Goal: Find specific page/section: Find specific page/section

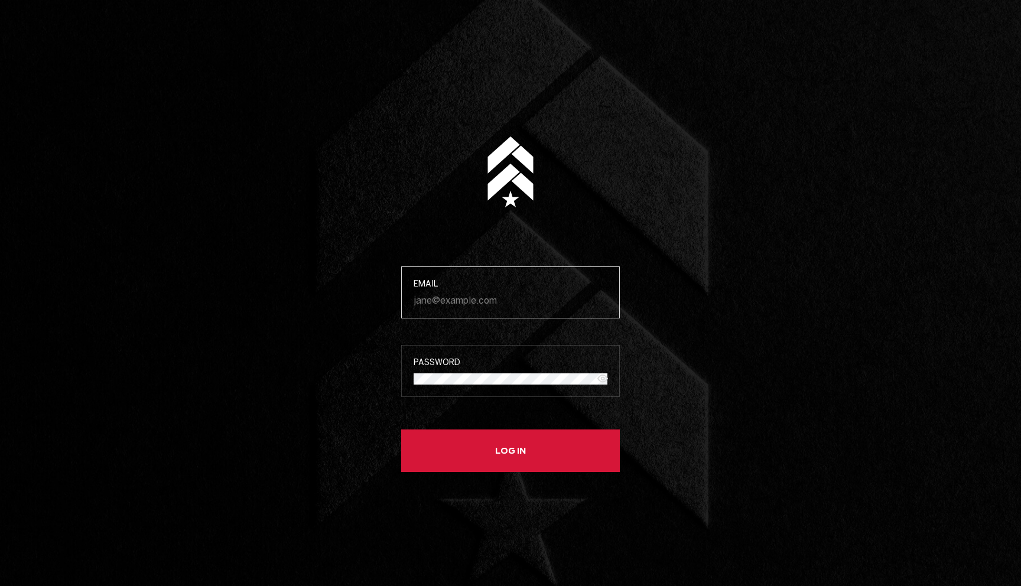
click at [445, 297] on input "Email" at bounding box center [511, 300] width 194 height 11
click at [299, 363] on main "Email Password Log in" at bounding box center [510, 293] width 1021 height 586
click at [479, 295] on input "Email" at bounding box center [511, 300] width 194 height 11
paste input "[PERSON_NAME][EMAIL_ADDRESS][DOMAIN_NAME]"
type input "[PERSON_NAME][EMAIL_ADDRESS][DOMAIN_NAME]"
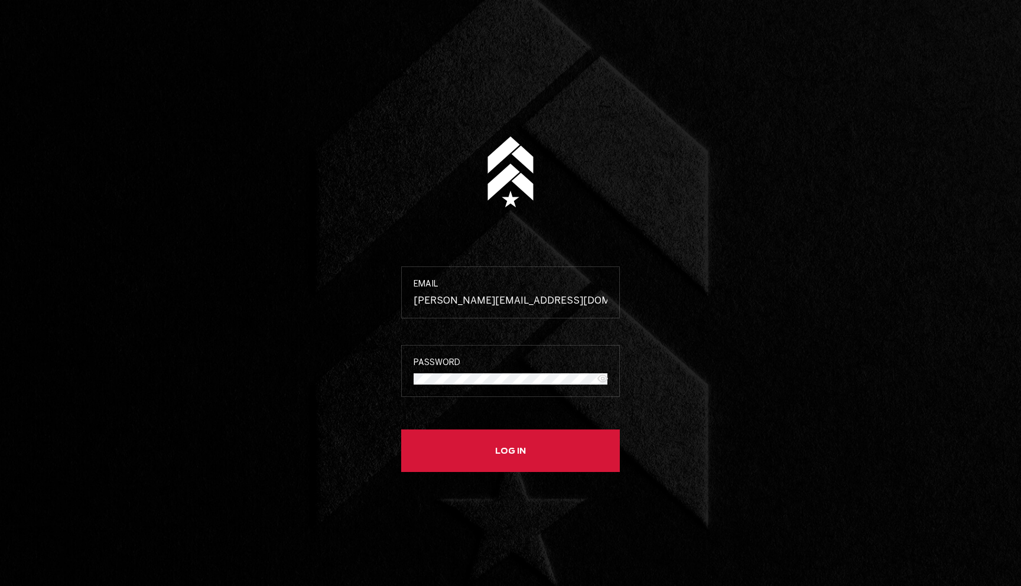
click at [456, 366] on label "Password" at bounding box center [510, 371] width 219 height 52
click at [456, 449] on button "Log in" at bounding box center [510, 451] width 219 height 43
click at [602, 378] on icon "Show password" at bounding box center [603, 379] width 3 height 3
click at [401, 430] on button "Log in" at bounding box center [510, 451] width 219 height 43
click at [392, 372] on form "Email [PERSON_NAME][EMAIL_ADDRESS][DOMAIN_NAME] Invalid credentials Password In…" at bounding box center [511, 293] width 266 height 586
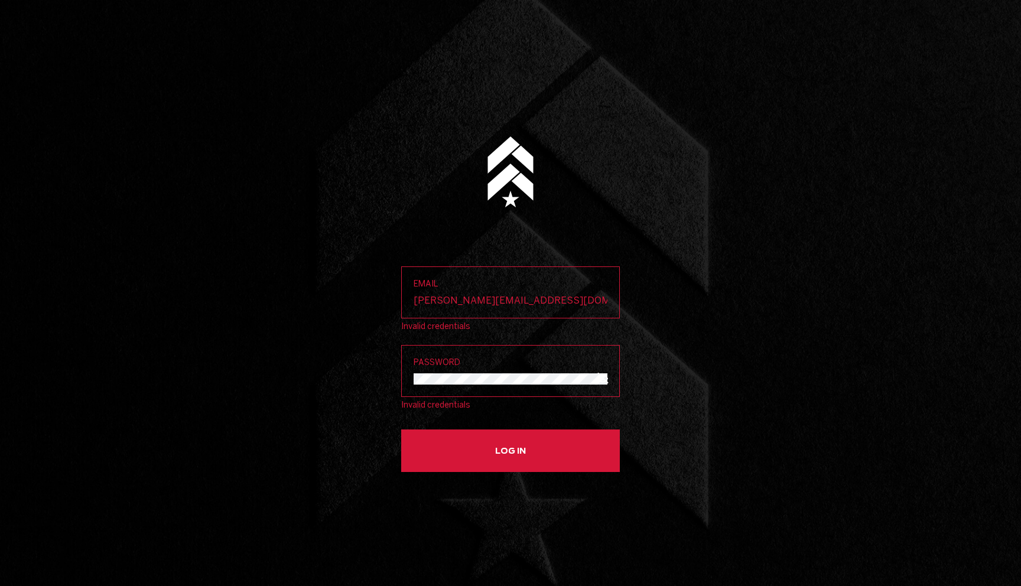
click at [0, 0] on span "Log in" at bounding box center [0, 0] width 0 height 0
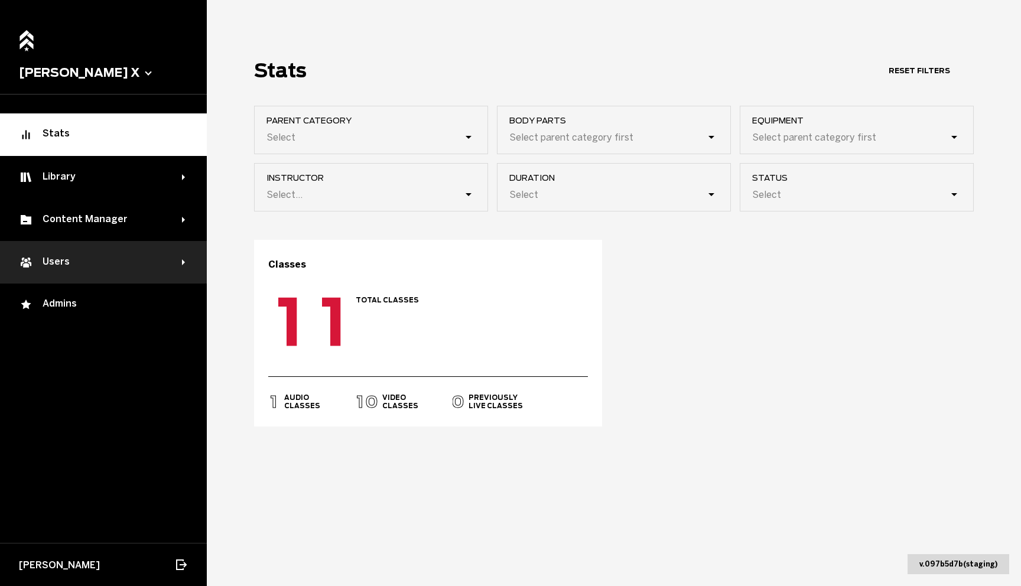
click at [146, 262] on div "Users" at bounding box center [100, 262] width 163 height 14
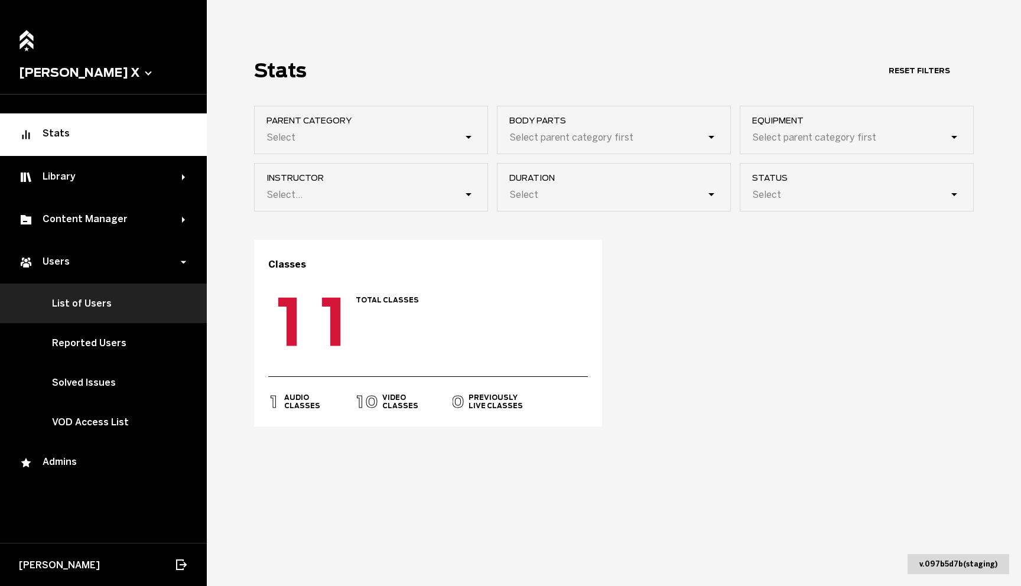
click at [102, 307] on link "List of Users" at bounding box center [103, 304] width 207 height 40
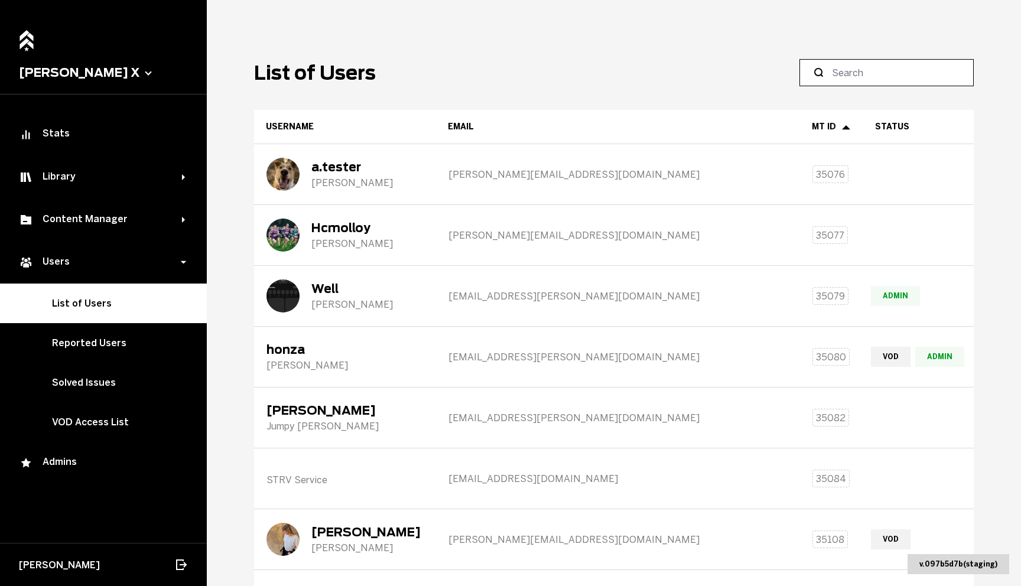
click at [863, 70] on input at bounding box center [891, 73] width 118 height 14
click at [872, 79] on input at bounding box center [891, 73] width 118 height 14
click at [868, 75] on input at bounding box center [891, 73] width 118 height 14
paste input "[PERSON_NAME][EMAIL_ADDRESS][DOMAIN_NAME]"
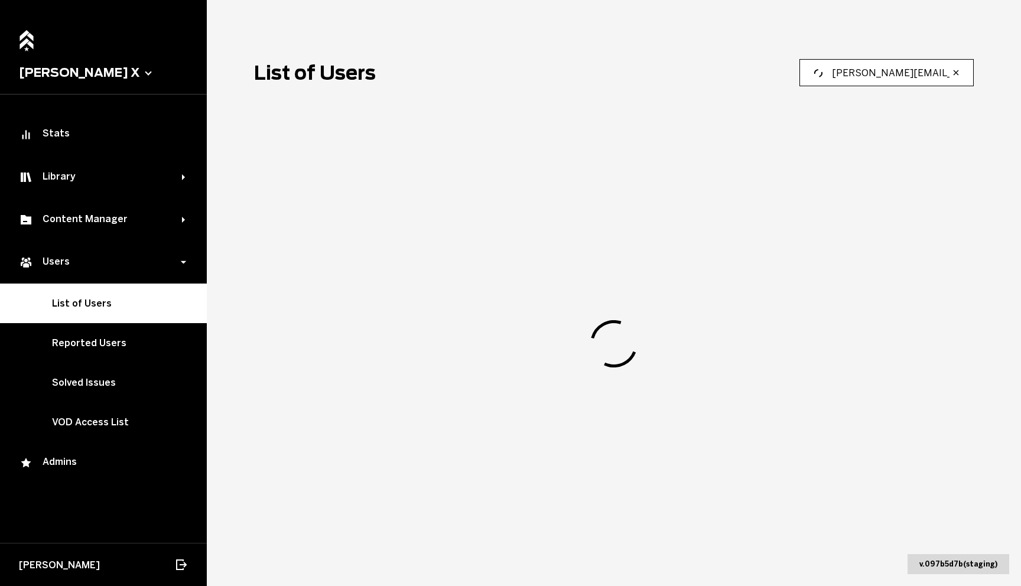
click at [863, 72] on input "[PERSON_NAME][EMAIL_ADDRESS][DOMAIN_NAME]" at bounding box center [891, 73] width 118 height 14
type input "kliman"
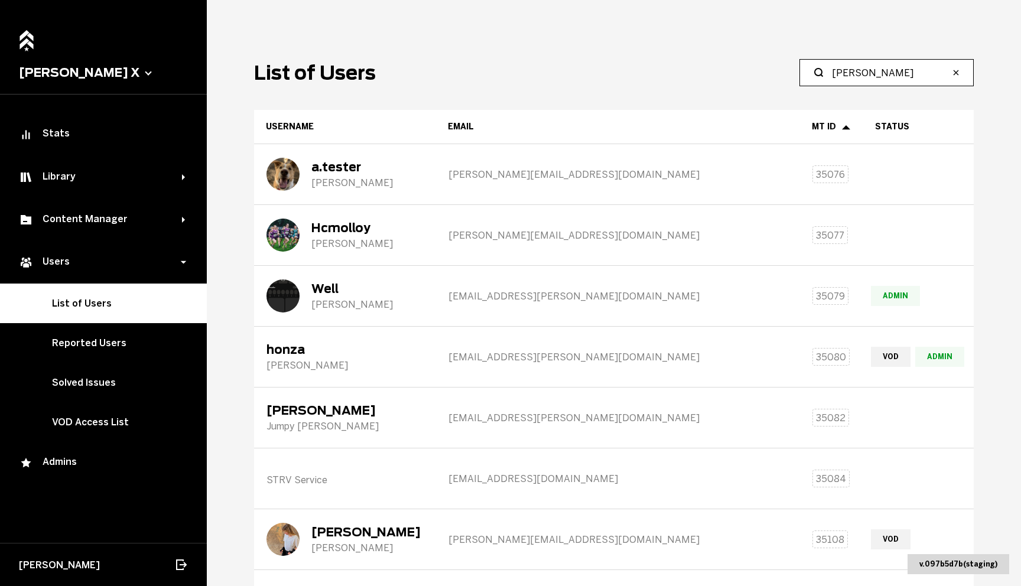
type input "kytler"
click at [694, 84] on header "List of Users" at bounding box center [614, 72] width 720 height 27
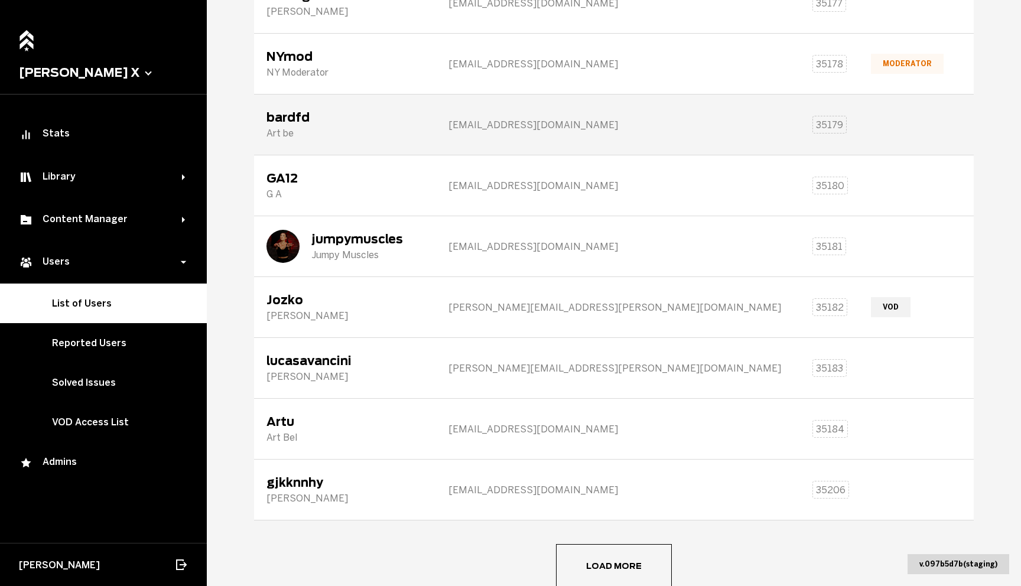
scroll to position [1204, 0]
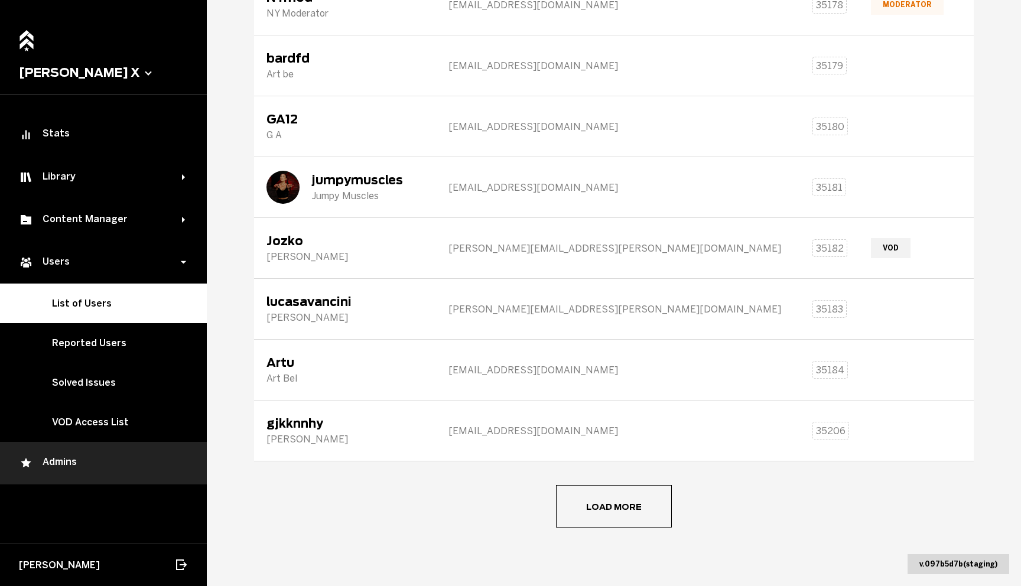
click at [69, 465] on div "Admins" at bounding box center [103, 463] width 169 height 14
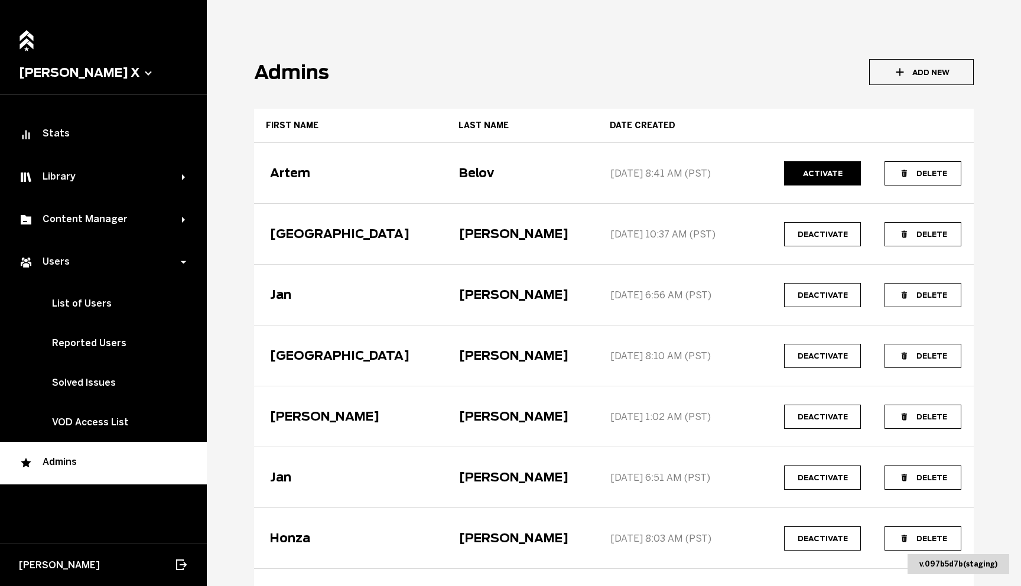
scroll to position [285, 0]
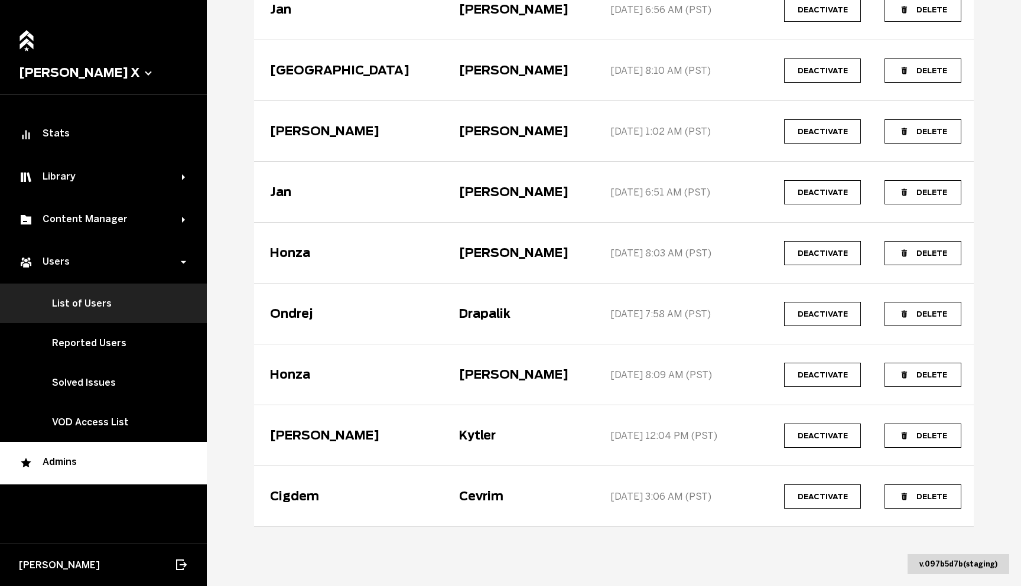
click at [126, 307] on link "List of Users" at bounding box center [103, 304] width 207 height 40
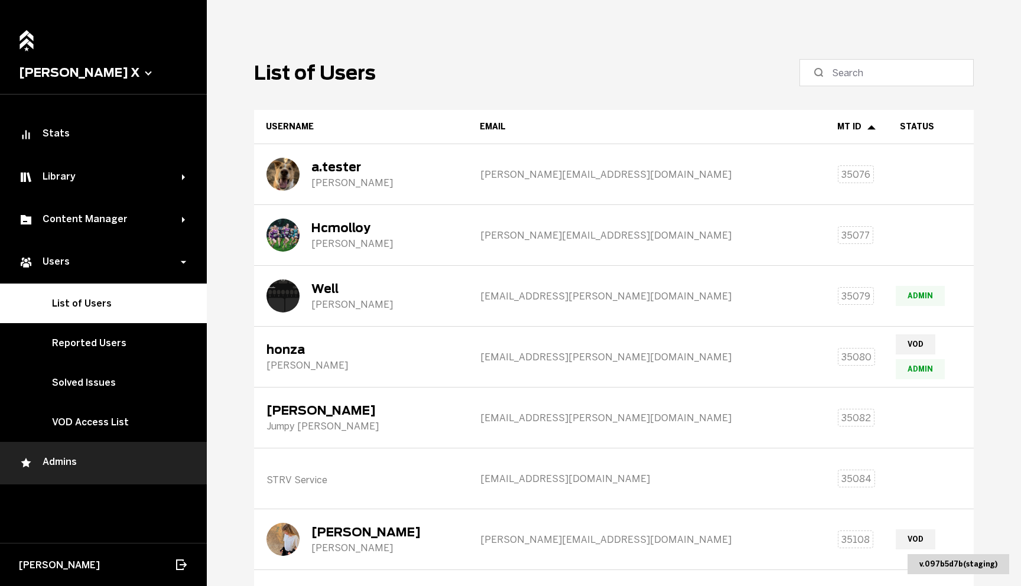
click at [78, 459] on div "Admins" at bounding box center [103, 463] width 169 height 14
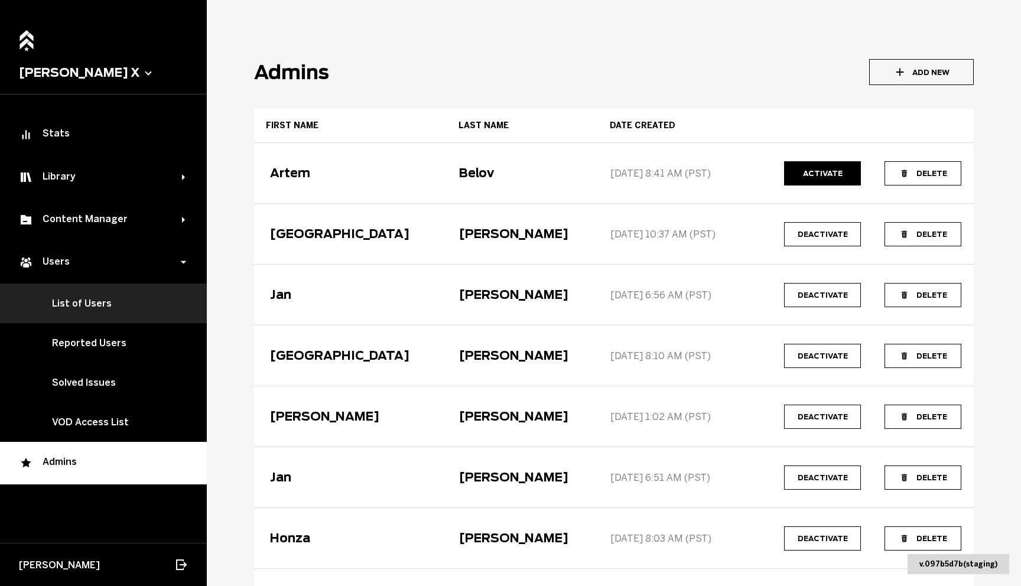
click at [82, 302] on link "List of Users" at bounding box center [103, 304] width 207 height 40
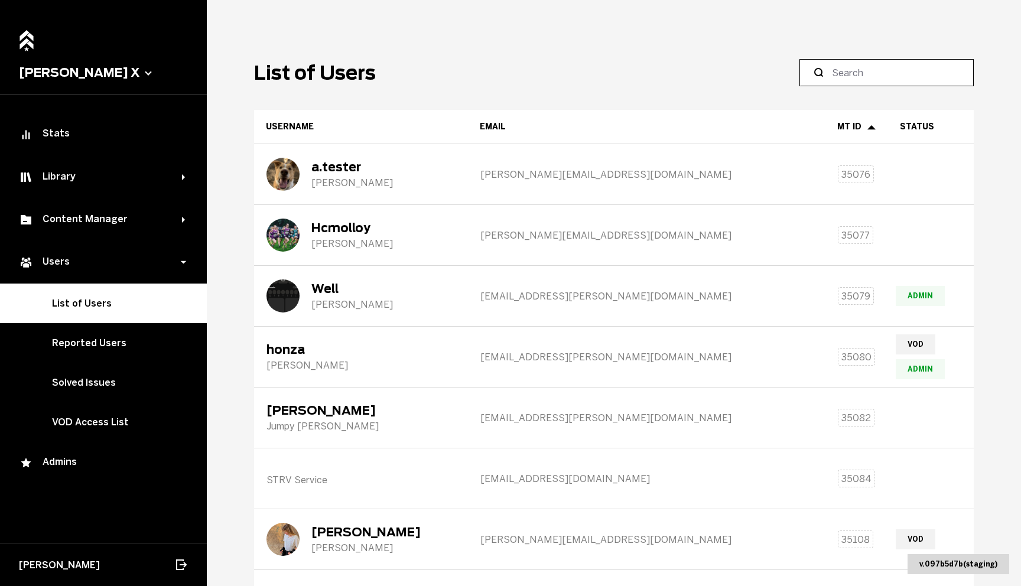
click at [872, 66] on input at bounding box center [891, 73] width 118 height 14
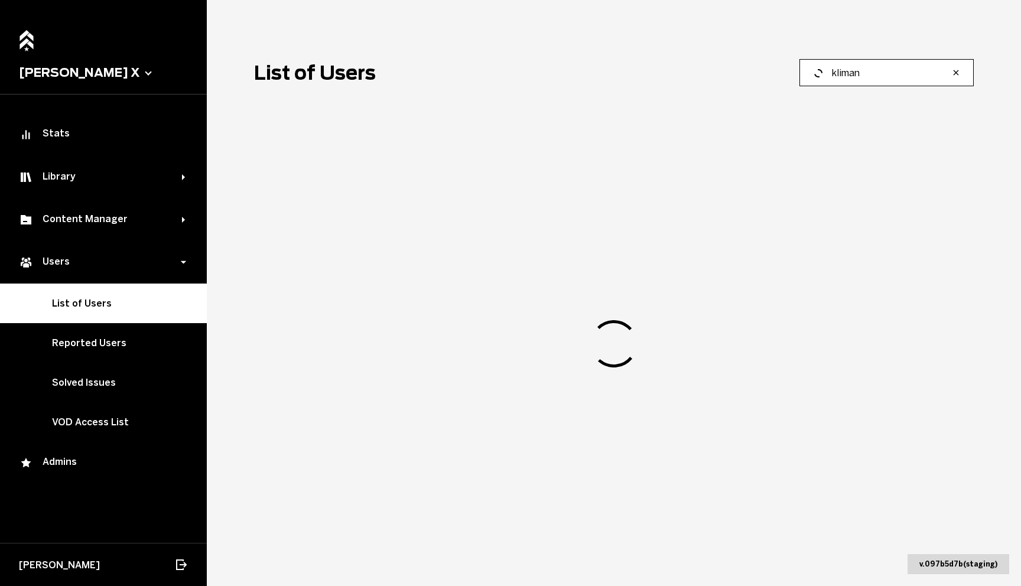
type input "kliman"
click at [897, 72] on input "kliman" at bounding box center [891, 73] width 118 height 14
type input "[PERSON_NAME]"
click at [953, 81] on label "[PERSON_NAME]" at bounding box center [887, 72] width 174 height 27
click at [950, 80] on input "[PERSON_NAME]" at bounding box center [891, 73] width 118 height 14
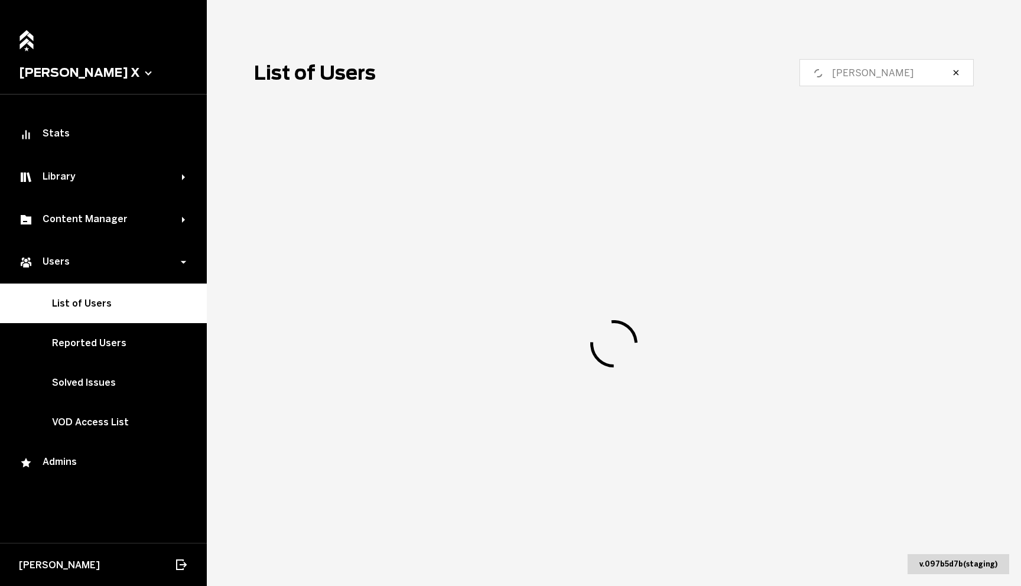
click at [953, 74] on icon "button" at bounding box center [955, 72] width 9 height 9
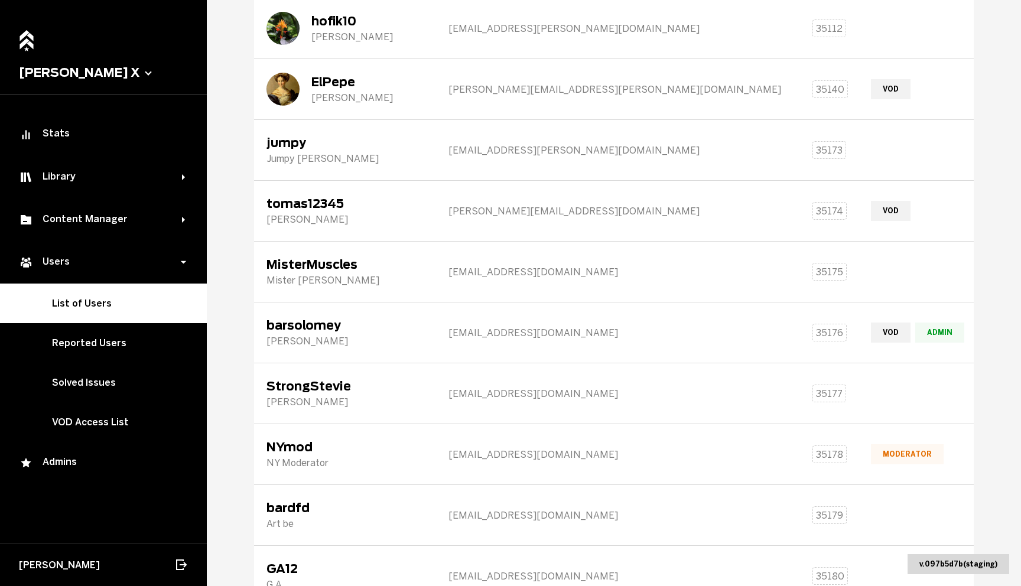
scroll to position [1204, 0]
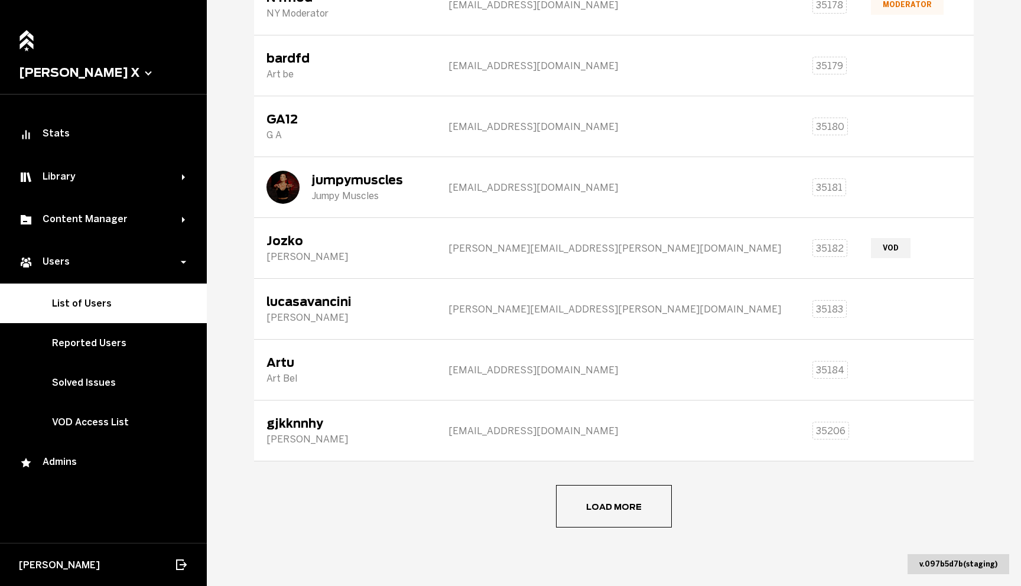
click at [627, 496] on button "Load more" at bounding box center [614, 506] width 116 height 43
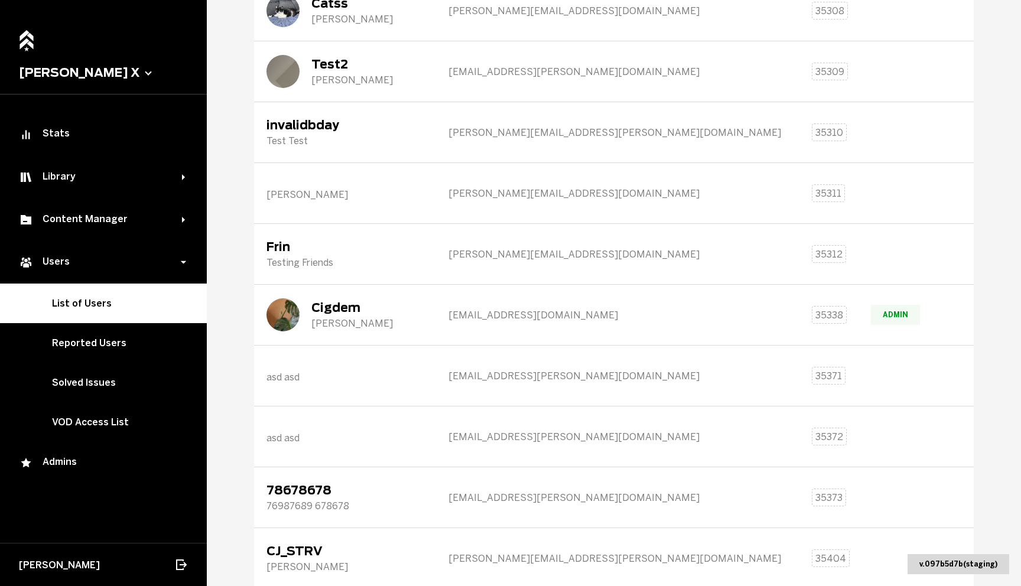
scroll to position [2726, 0]
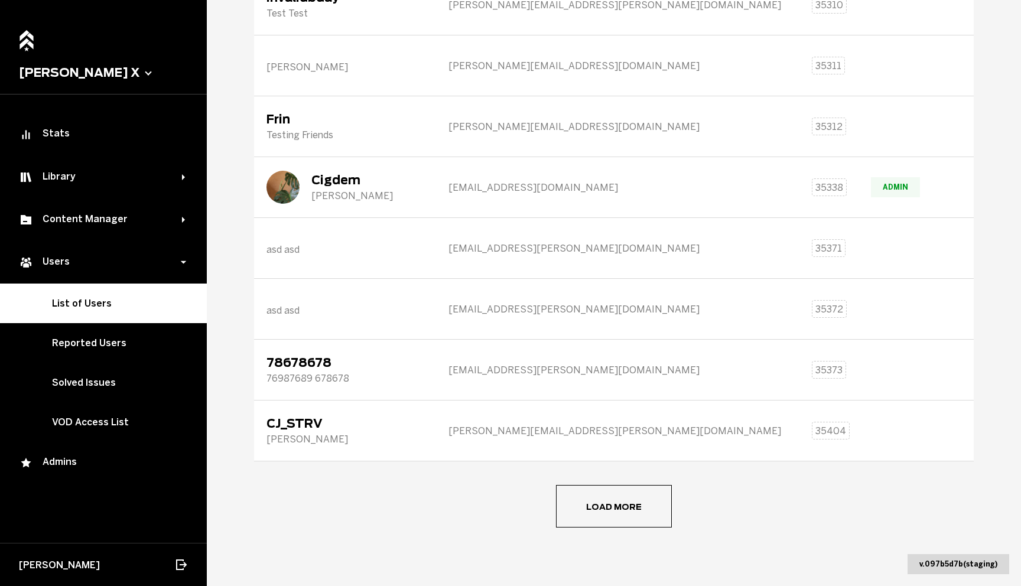
click at [605, 498] on button "Load more" at bounding box center [614, 506] width 116 height 43
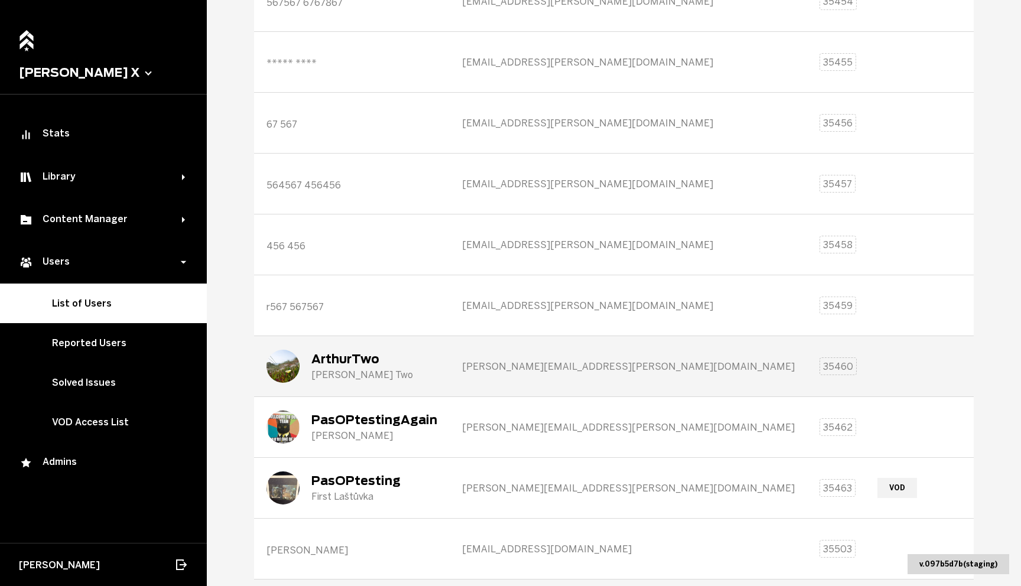
scroll to position [4248, 0]
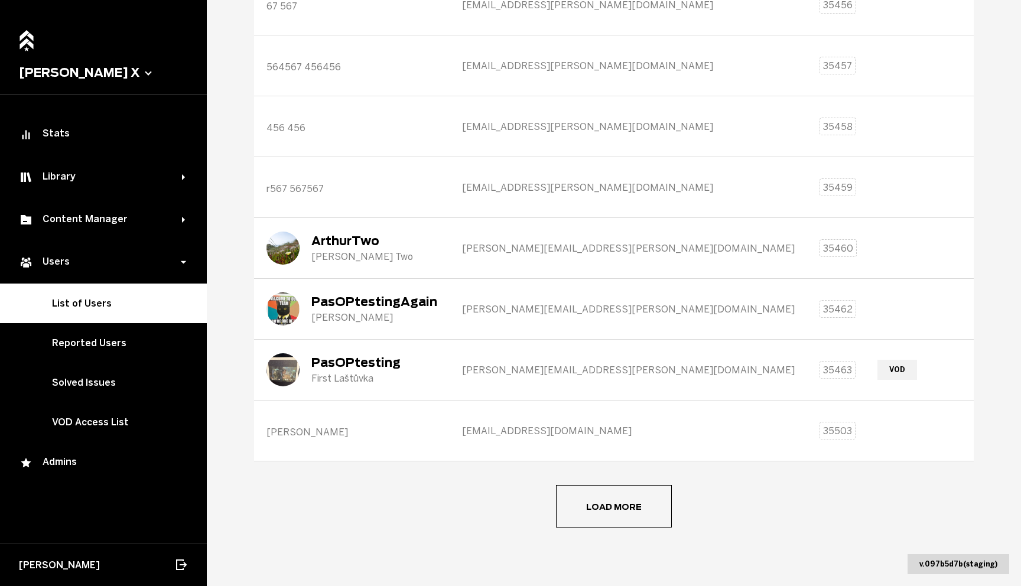
click at [612, 513] on button "Load more" at bounding box center [614, 506] width 116 height 43
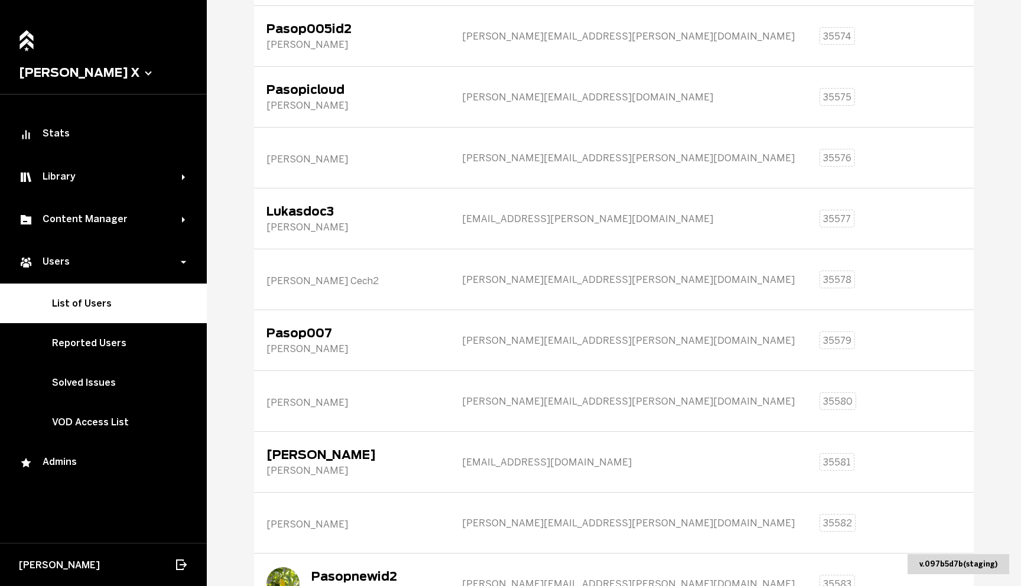
scroll to position [5770, 0]
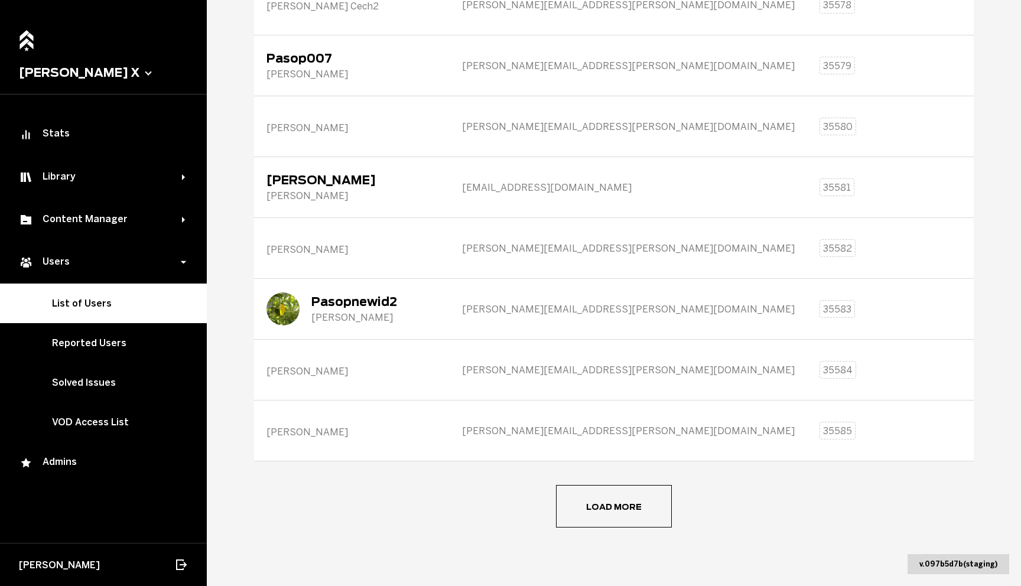
click at [613, 517] on button "Load more" at bounding box center [614, 506] width 116 height 43
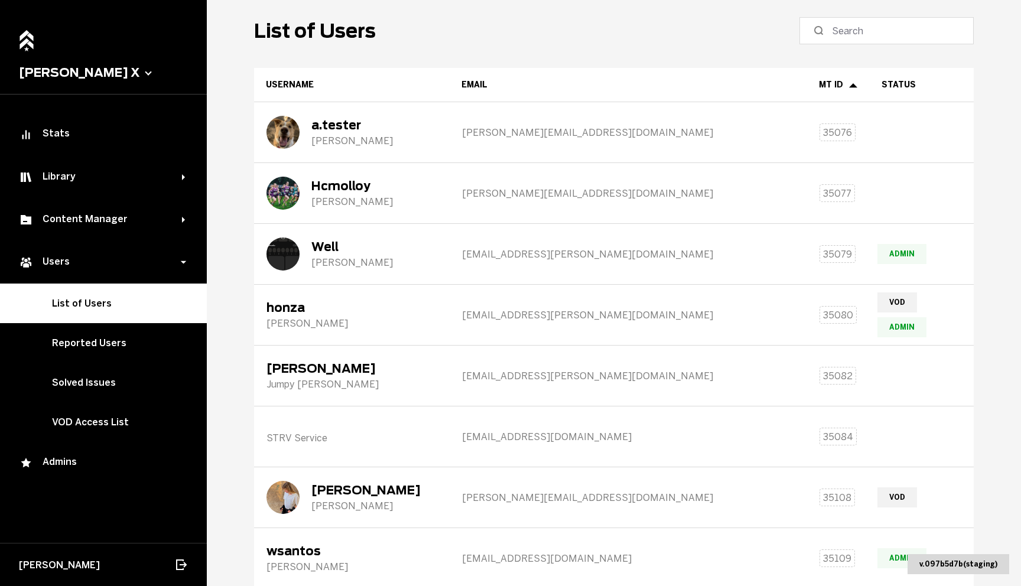
scroll to position [0, 0]
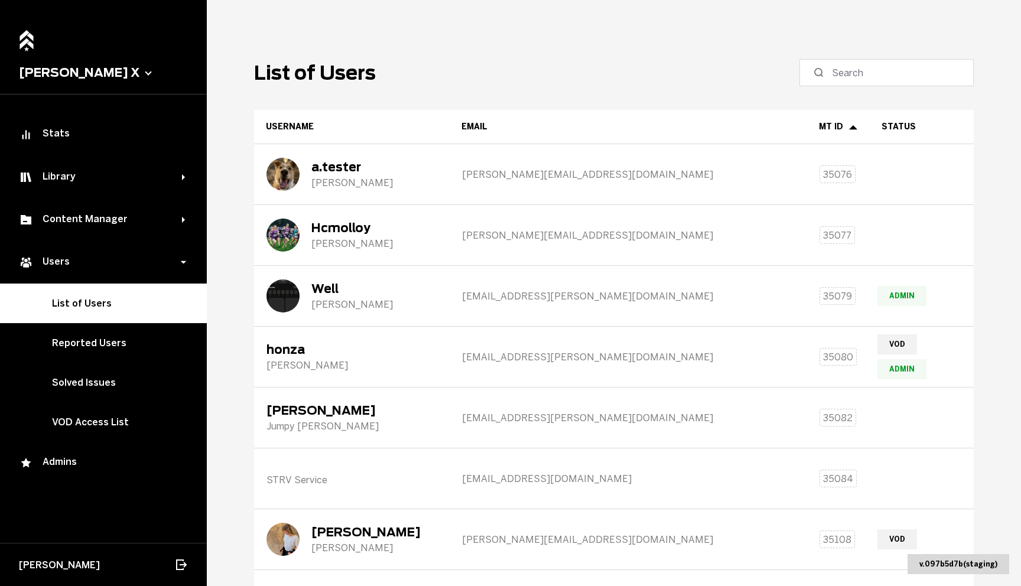
click at [591, 52] on main "List of Users Username Email MT ID Status a.tester [PERSON_NAME] [PERSON_NAME][…" at bounding box center [614, 293] width 814 height 586
